Goal: Task Accomplishment & Management: Use online tool/utility

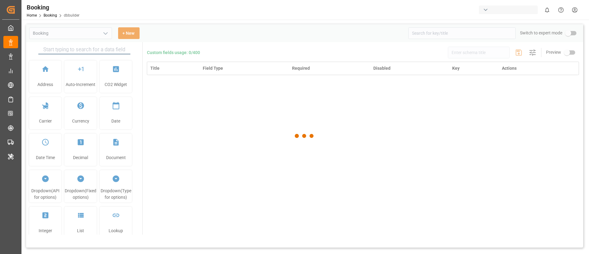
type input "Booking"
